Goal: Check status: Check status

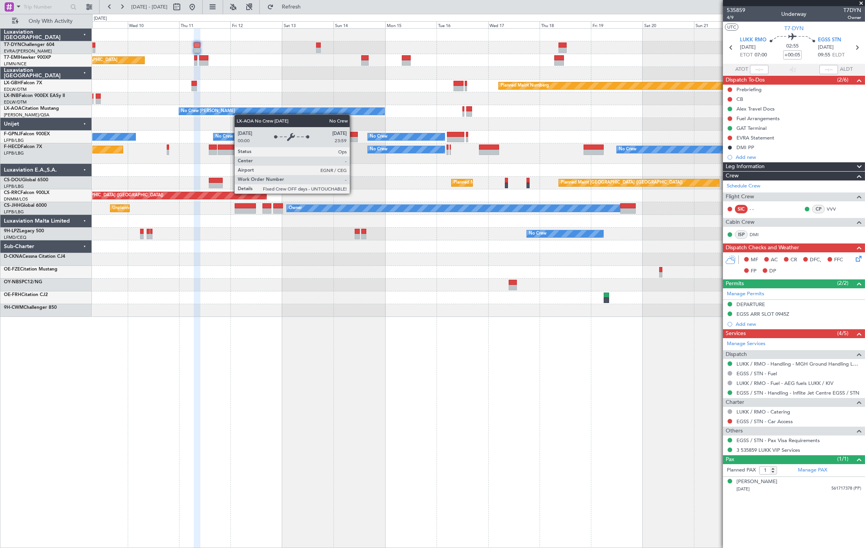
click at [239, 115] on div "Planned Maint [GEOGRAPHIC_DATA] Planned Maint [GEOGRAPHIC_DATA] Planned Maint N…" at bounding box center [478, 173] width 773 height 288
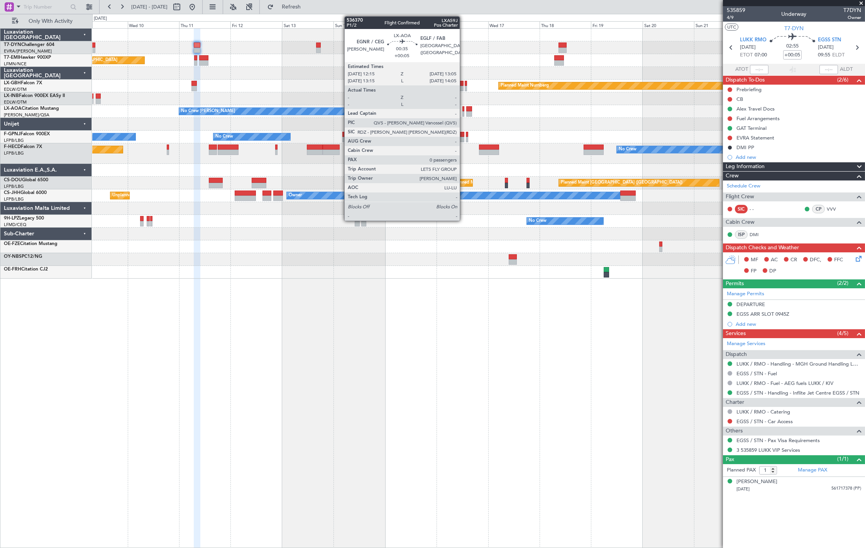
click at [464, 113] on div at bounding box center [464, 113] width 2 height 5
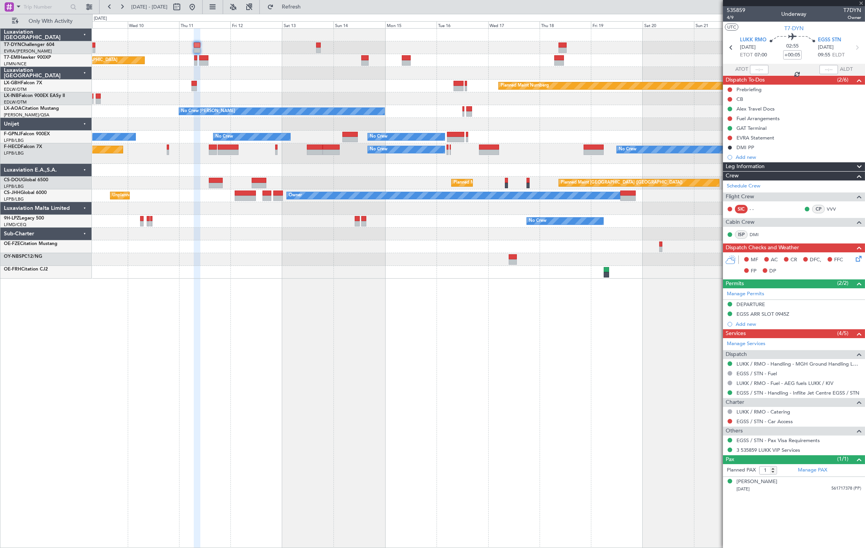
type input "0"
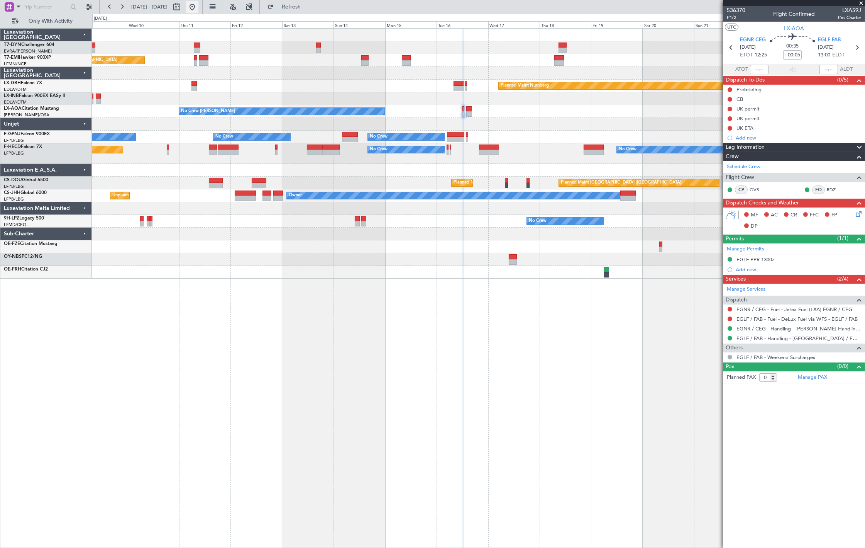
click at [198, 7] on button at bounding box center [192, 7] width 12 height 12
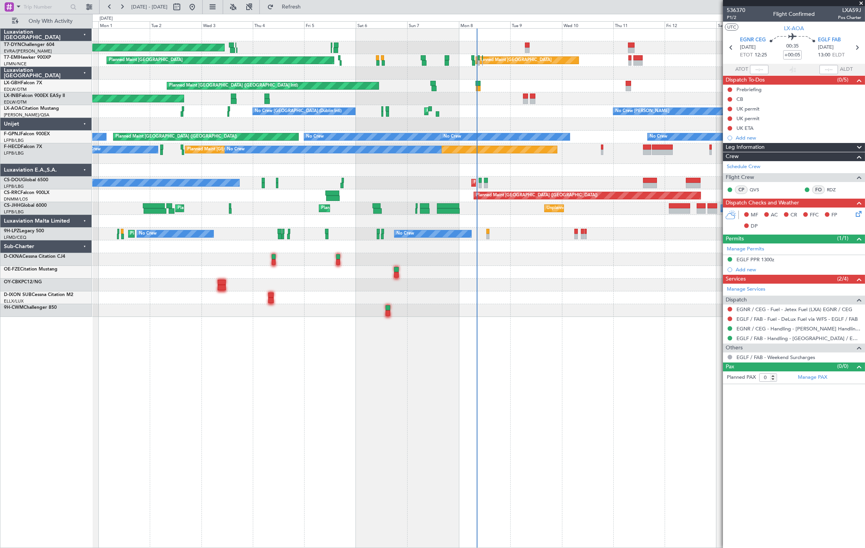
click at [509, 112] on div "No Crew [PERSON_NAME] No Crew [GEOGRAPHIC_DATA] (Dublin Intl) Planned Maint [GE…" at bounding box center [478, 111] width 773 height 13
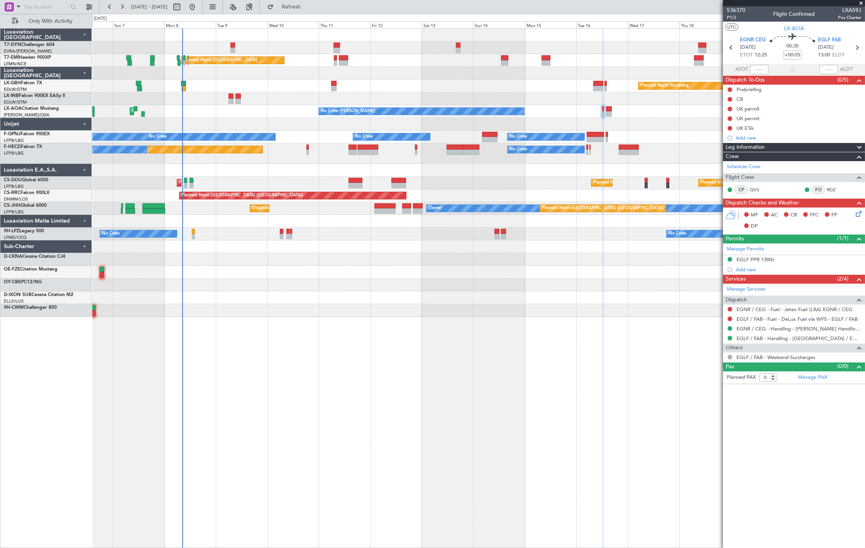
click at [284, 111] on div "AOG Maint Riga (Riga Intl) Planned Maint [GEOGRAPHIC_DATA] Planned Maint [GEOGR…" at bounding box center [478, 173] width 773 height 288
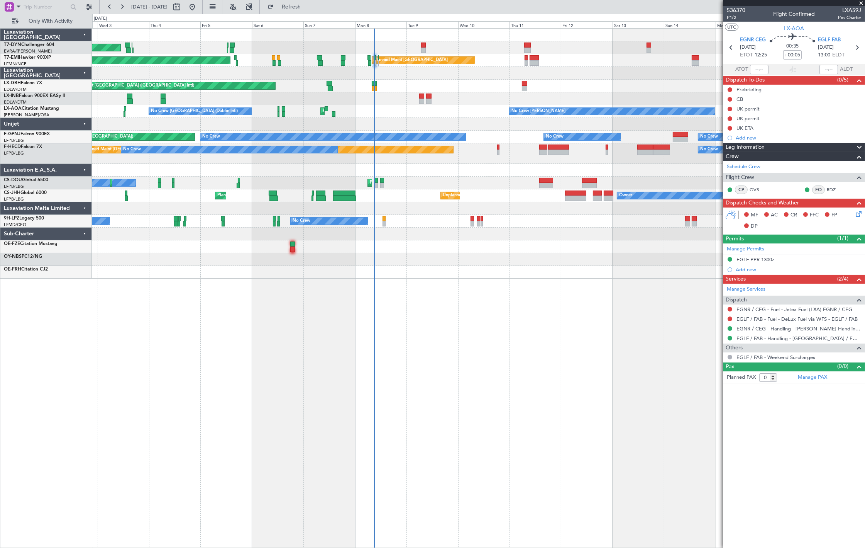
click at [356, 382] on div "AOG Maint Riga (Riga Intl) Planned Maint [GEOGRAPHIC_DATA] Planned Maint [GEOGR…" at bounding box center [478, 287] width 773 height 519
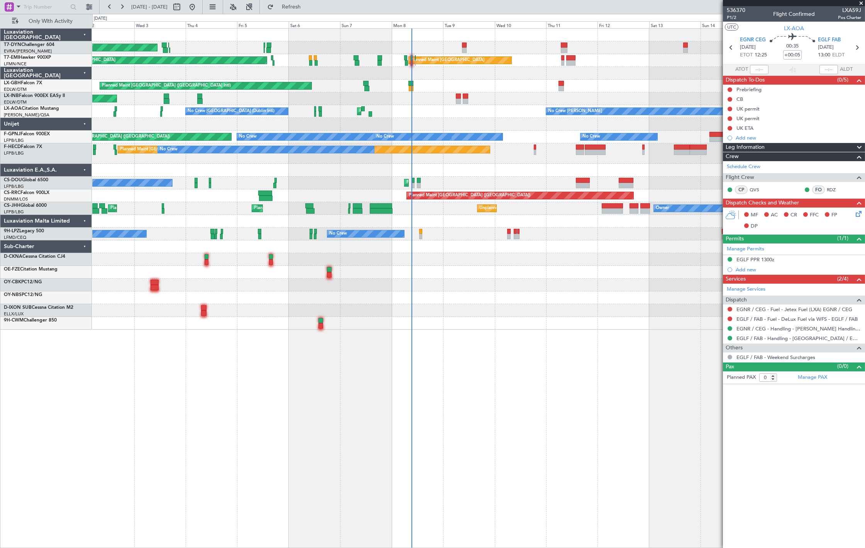
click at [153, 276] on div at bounding box center [478, 272] width 773 height 13
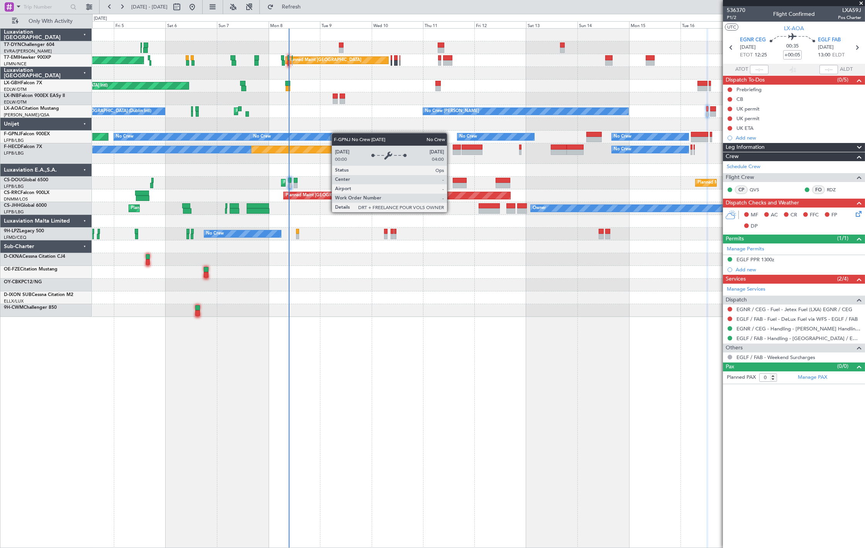
click at [336, 133] on div "AOG Maint Riga (Riga Intl) Planned Maint [GEOGRAPHIC_DATA] Planned Maint [GEOGR…" at bounding box center [478, 173] width 773 height 288
